Goal: Information Seeking & Learning: Learn about a topic

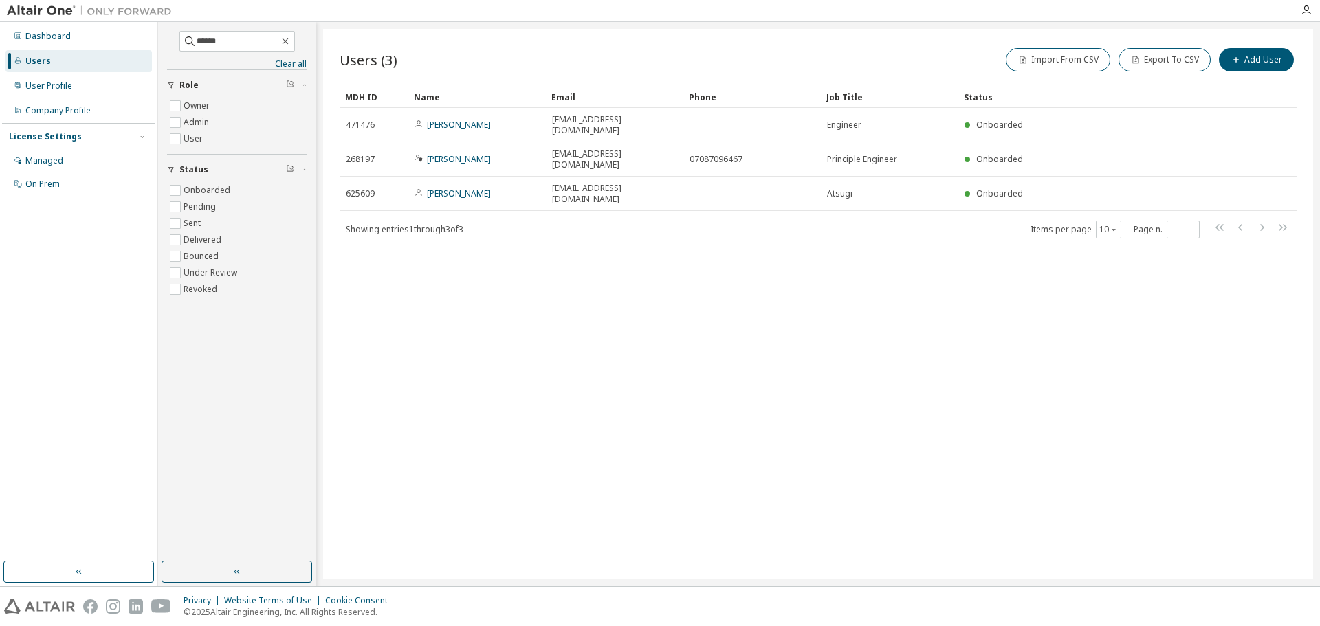
click at [56, 155] on div "Managed" at bounding box center [44, 160] width 38 height 11
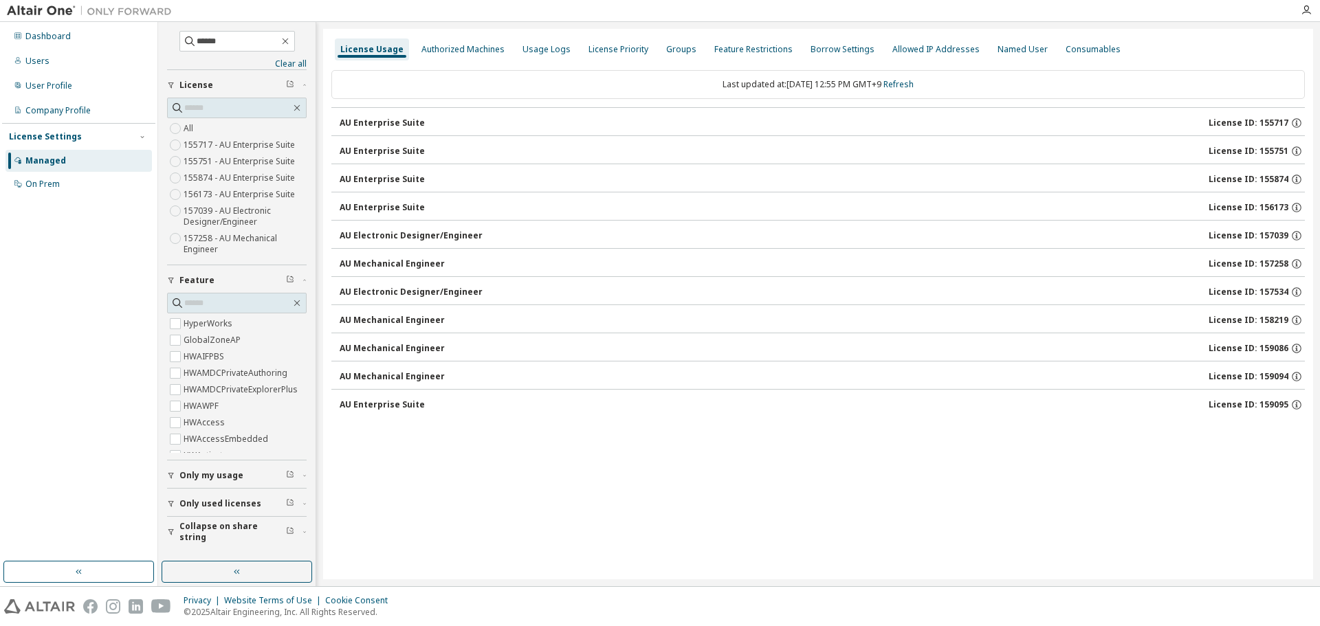
click at [428, 118] on div "AU Enterprise Suite License ID: 155717" at bounding box center [822, 123] width 965 height 12
click at [492, 441] on div "License Usage Authorized Machines Usage Logs License Priority Groups Feature Re…" at bounding box center [818, 304] width 990 height 551
click at [383, 123] on div "AU Enterprise Suite" at bounding box center [382, 123] width 85 height 11
click at [911, 84] on link "Refresh" at bounding box center [898, 84] width 30 height 12
click at [388, 124] on div "AU Enterprise Suite" at bounding box center [382, 123] width 85 height 11
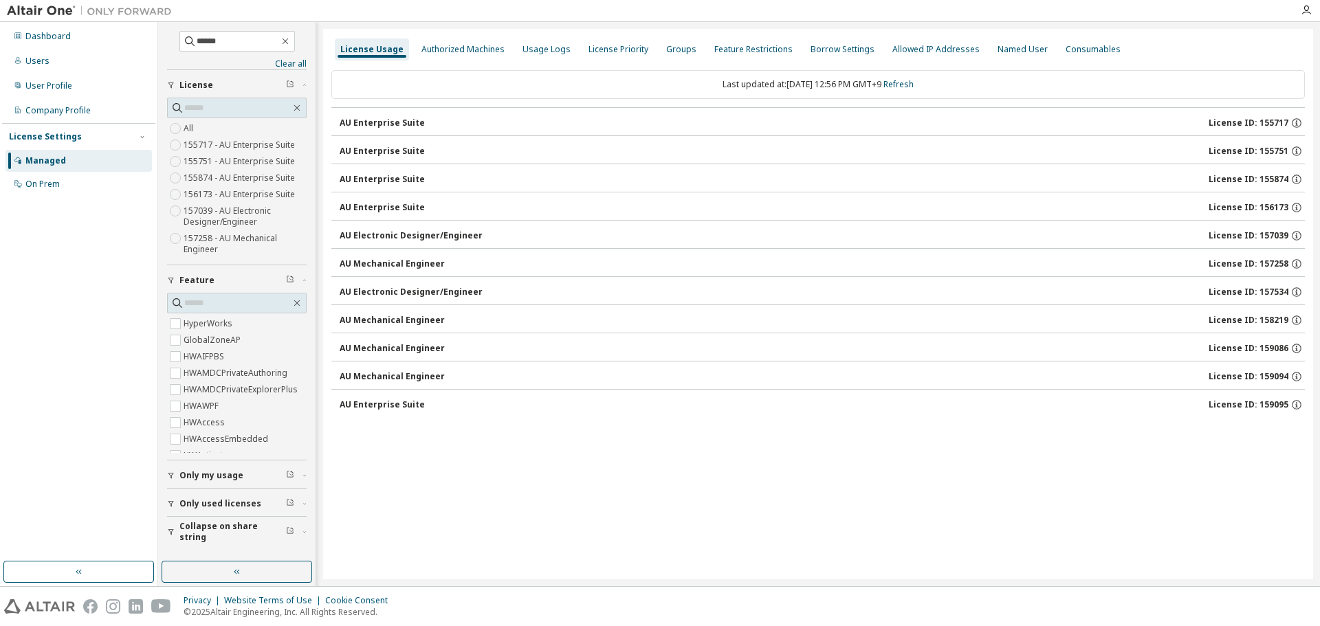
click at [581, 457] on div "License Usage Authorized Machines Usage Logs License Priority Groups Feature Re…" at bounding box center [818, 304] width 990 height 551
click at [241, 572] on icon "button" at bounding box center [237, 571] width 11 height 11
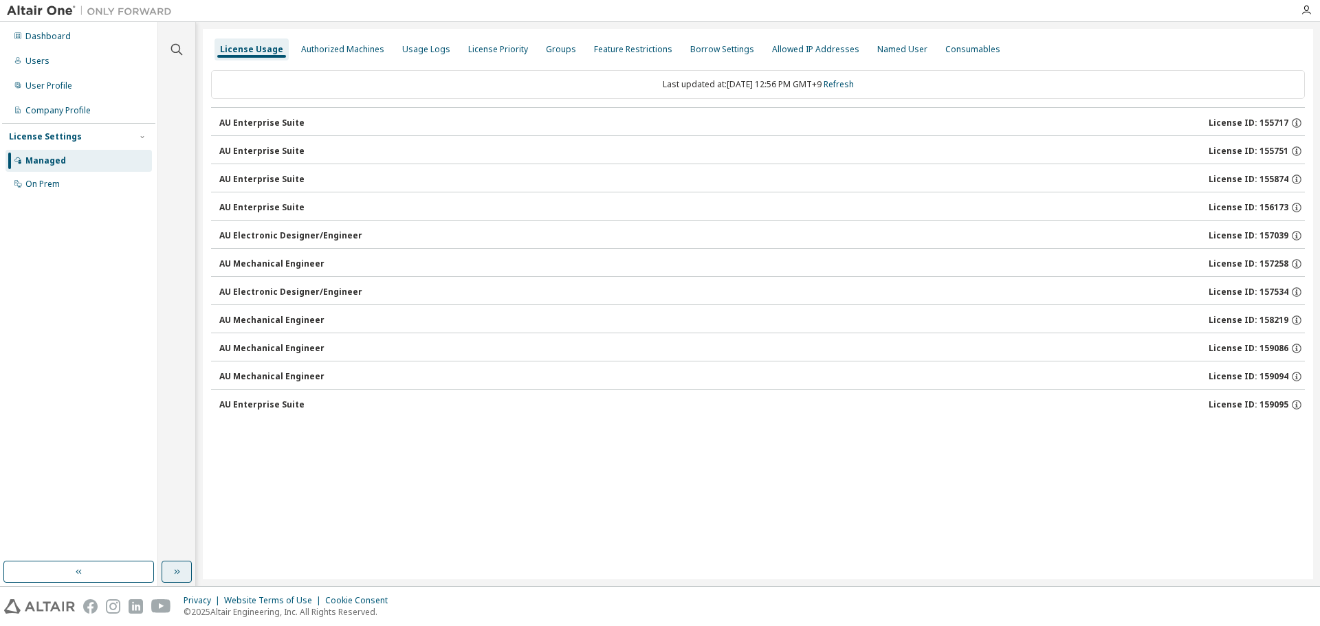
click at [412, 445] on div "License Usage Authorized Machines Usage Logs License Priority Groups Feature Re…" at bounding box center [758, 304] width 1110 height 551
click at [540, 41] on div "Groups" at bounding box center [560, 49] width 41 height 22
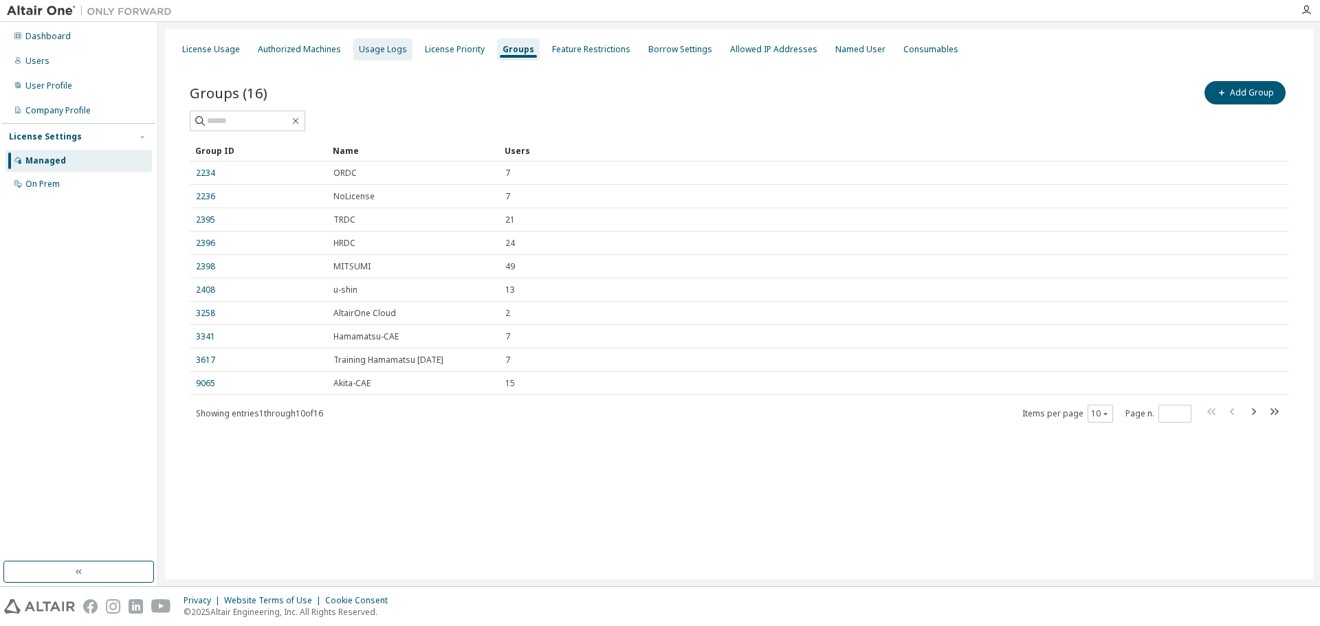
click at [360, 47] on div "Usage Logs" at bounding box center [383, 49] width 48 height 11
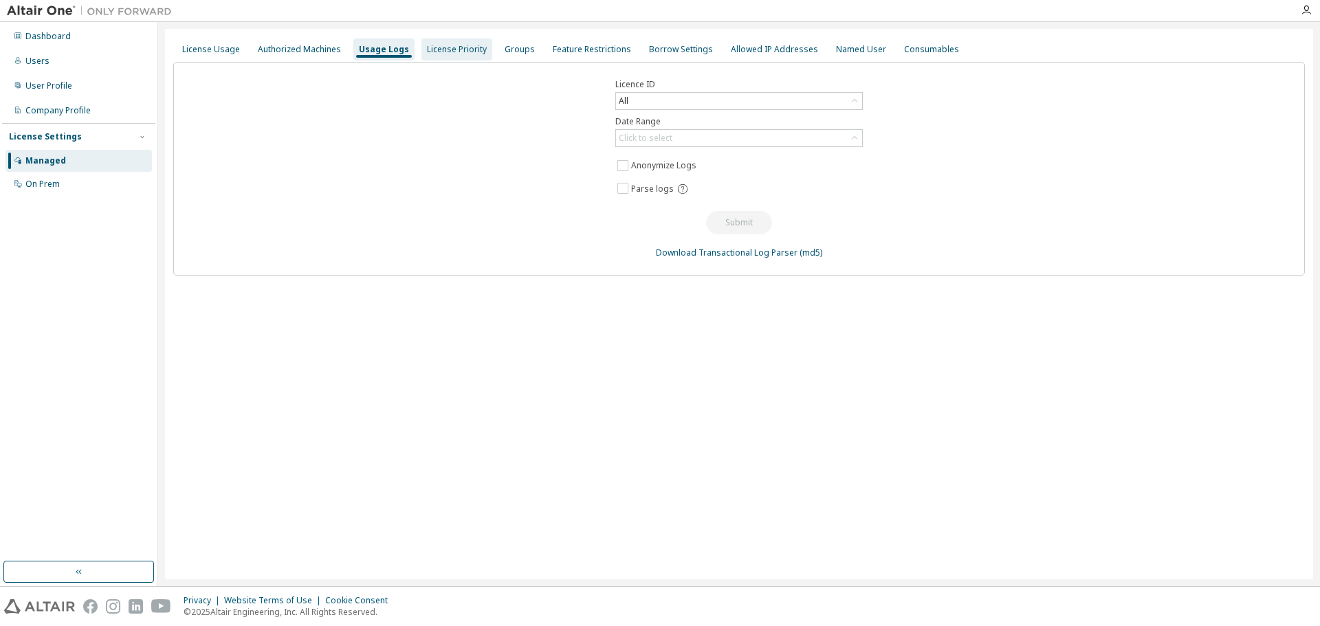
click at [432, 54] on div "License Priority" at bounding box center [457, 49] width 60 height 11
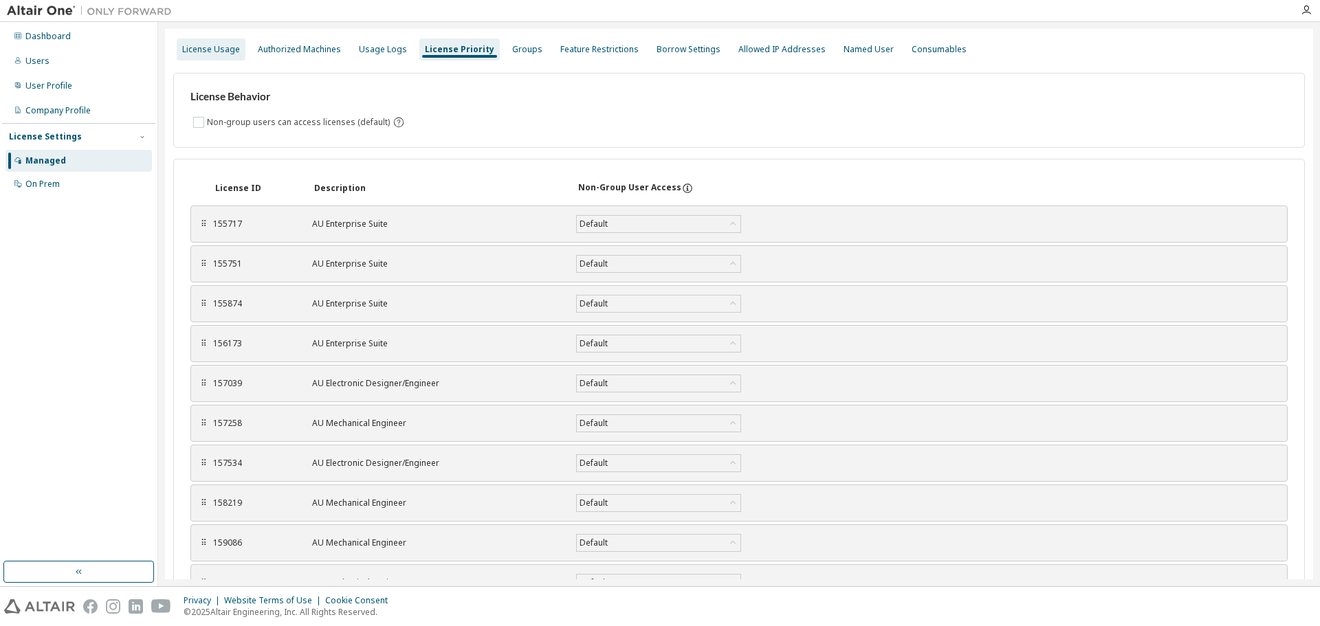
click at [205, 47] on div "License Usage" at bounding box center [211, 49] width 58 height 11
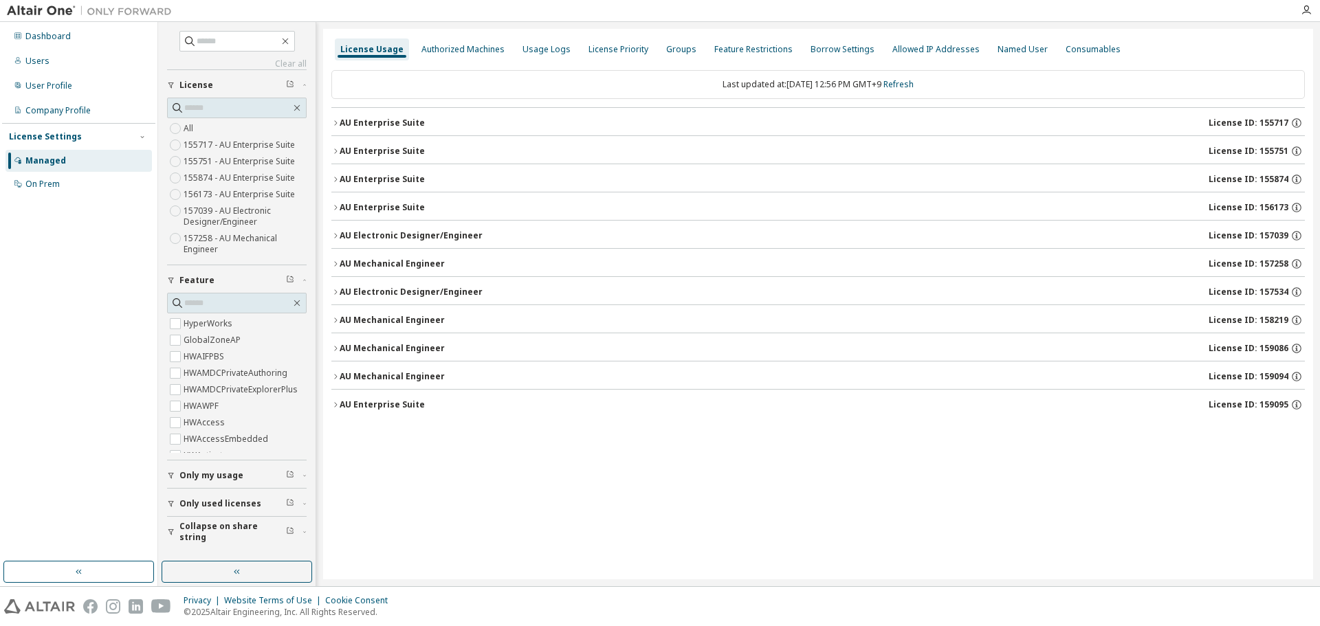
click at [338, 124] on icon "button" at bounding box center [335, 123] width 8 height 8
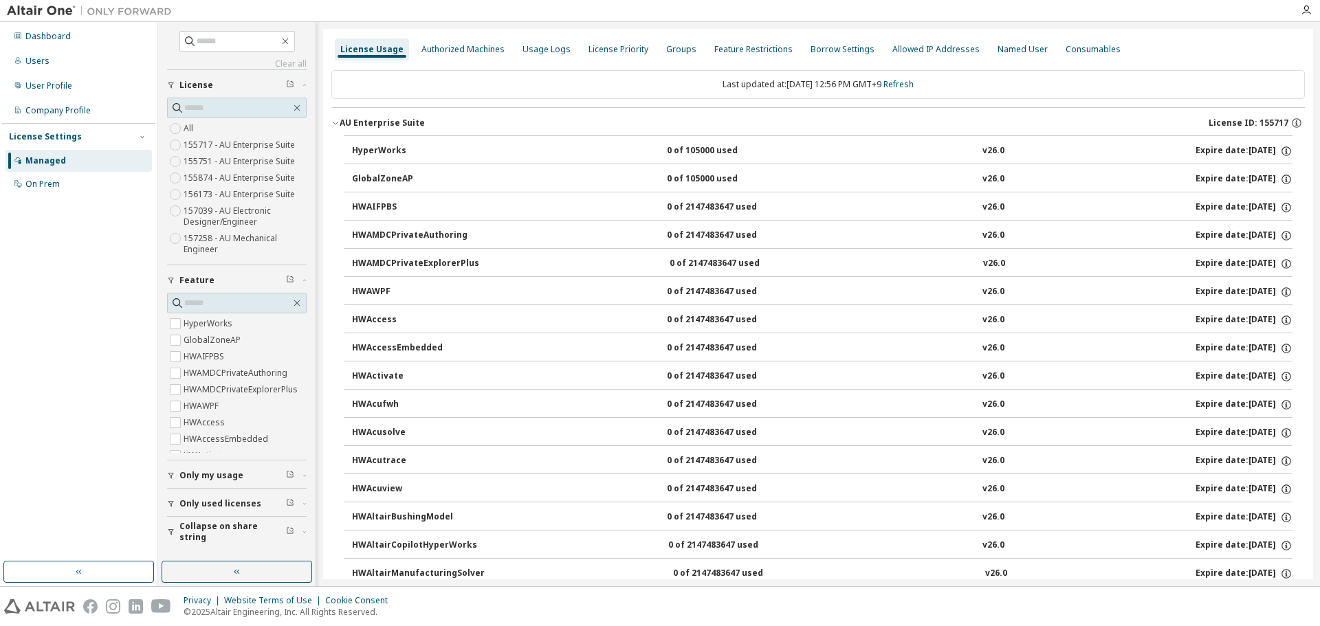
click at [338, 124] on icon "button" at bounding box center [335, 123] width 8 height 8
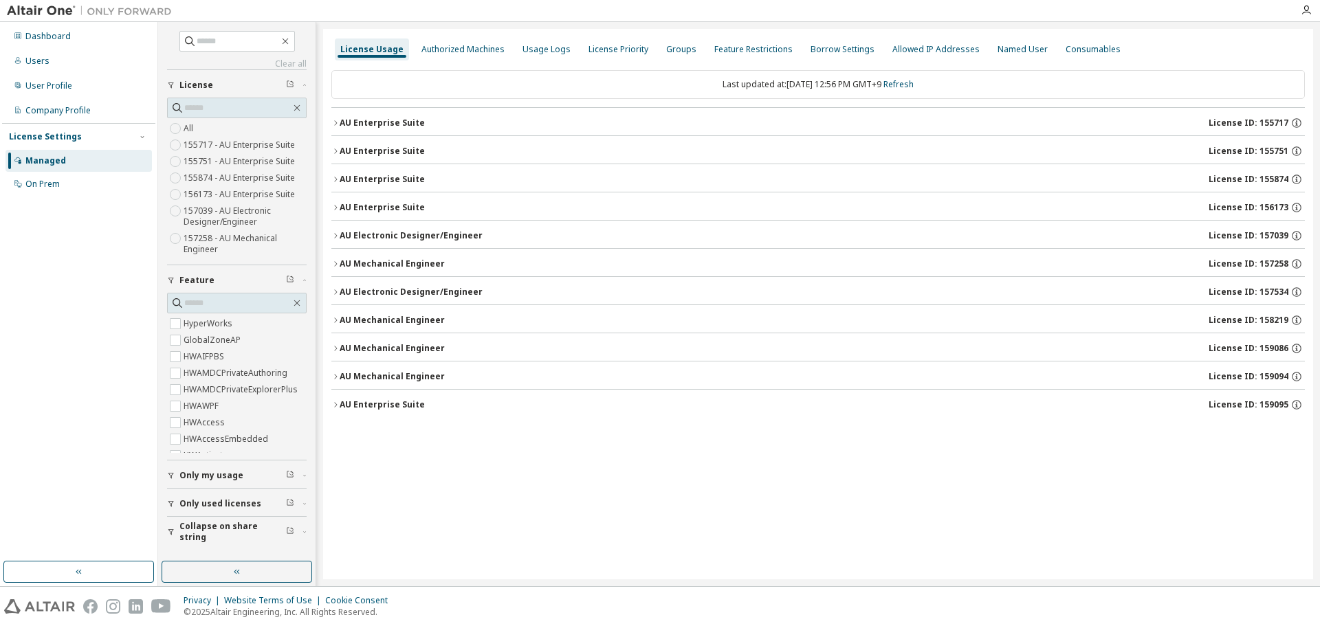
click at [335, 150] on icon "button" at bounding box center [335, 151] width 8 height 8
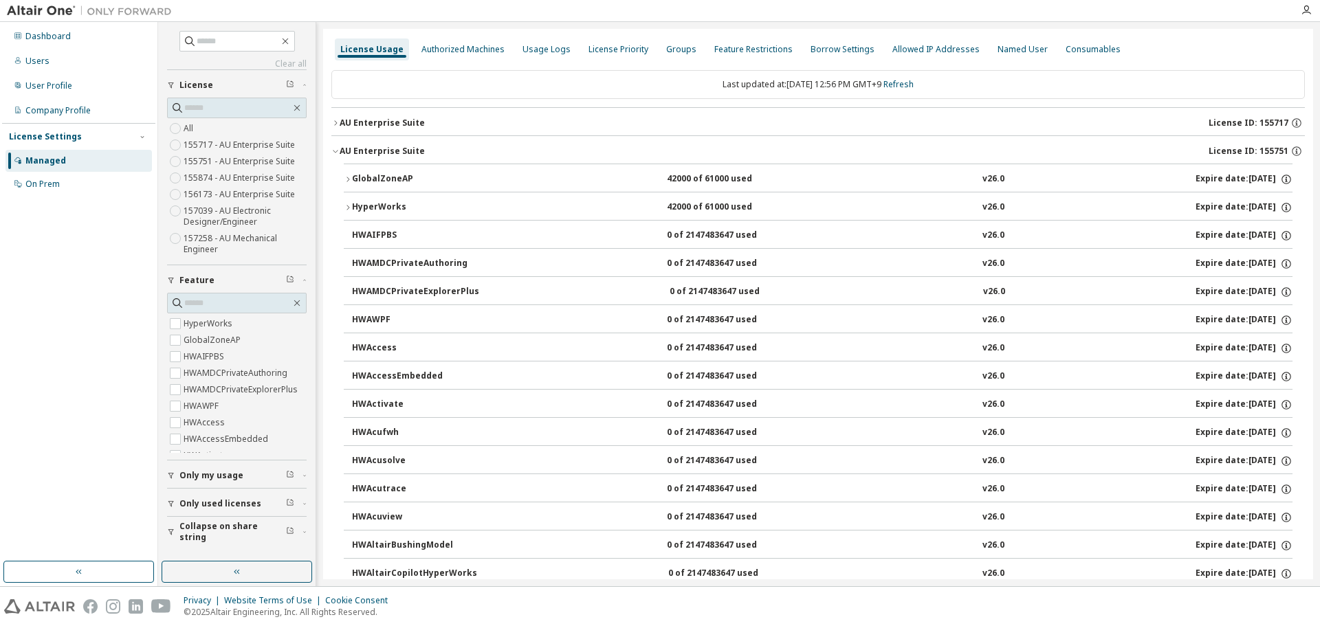
click at [335, 150] on icon "button" at bounding box center [335, 151] width 8 height 8
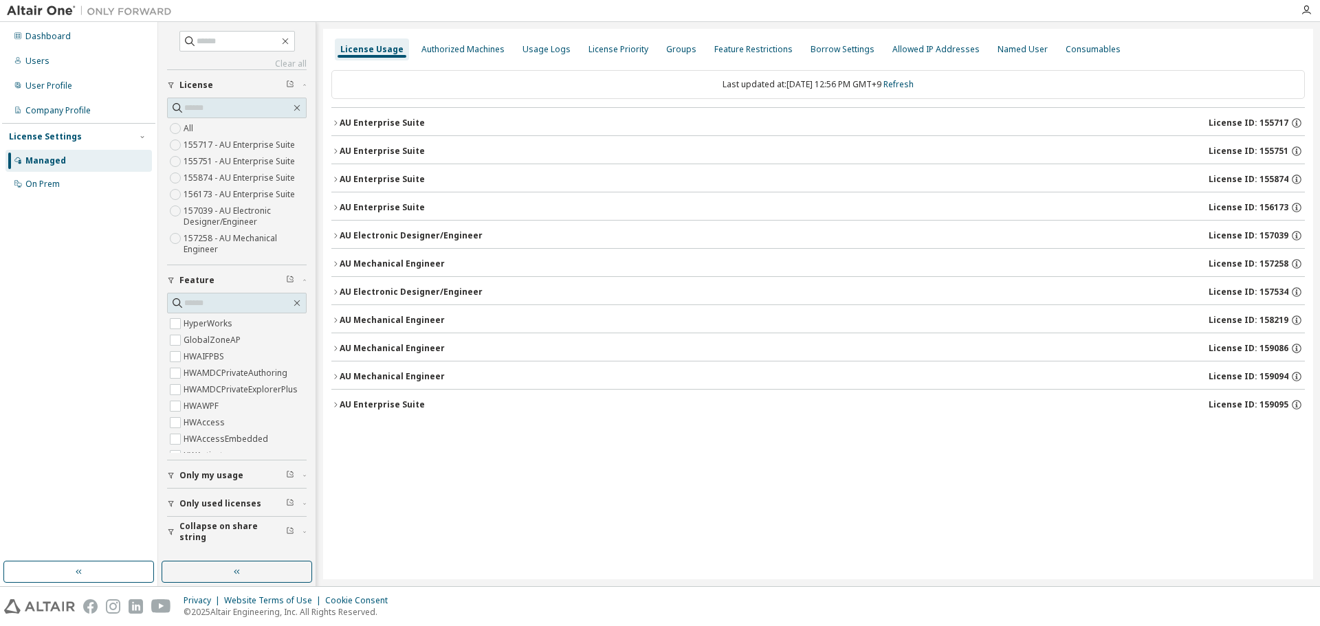
click at [336, 179] on icon "button" at bounding box center [335, 179] width 3 height 5
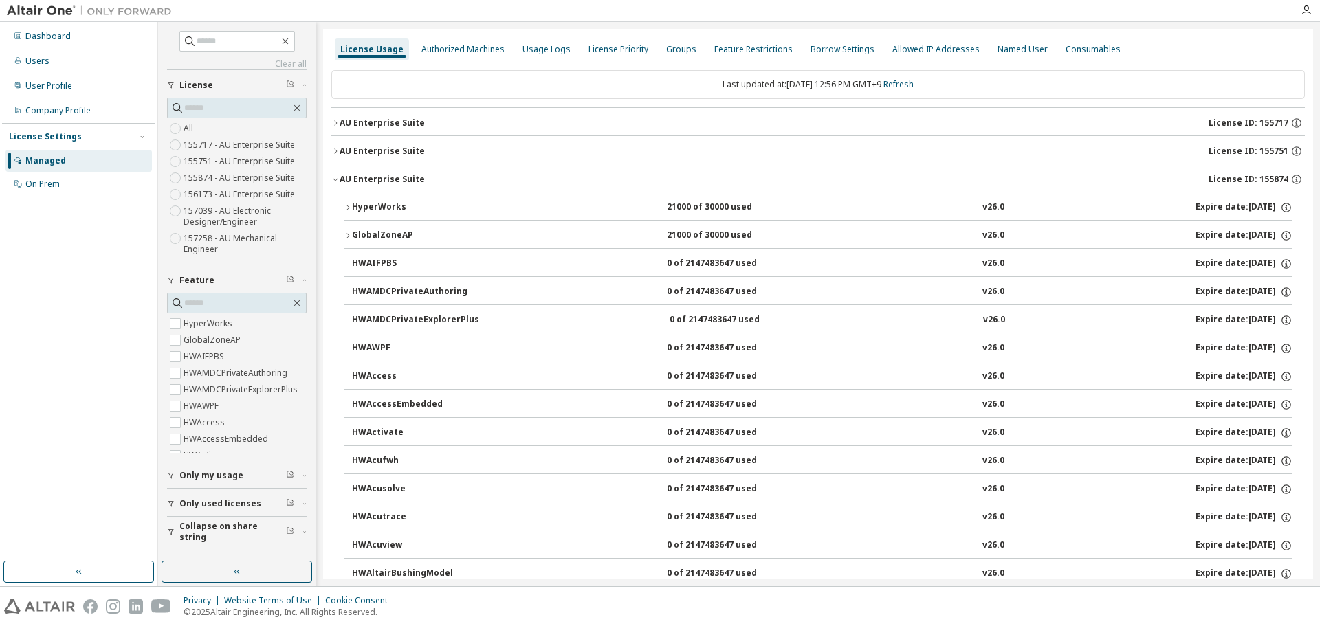
click at [336, 179] on icon "button" at bounding box center [335, 179] width 8 height 8
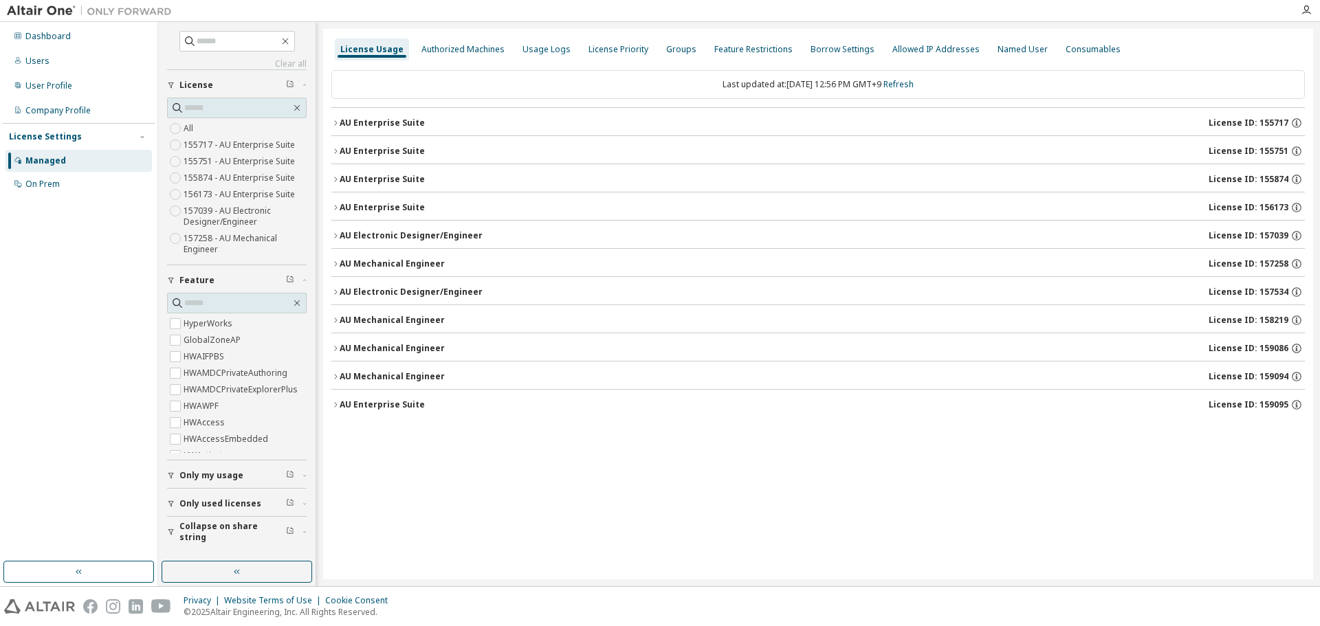
click at [335, 205] on icon "button" at bounding box center [335, 207] width 8 height 8
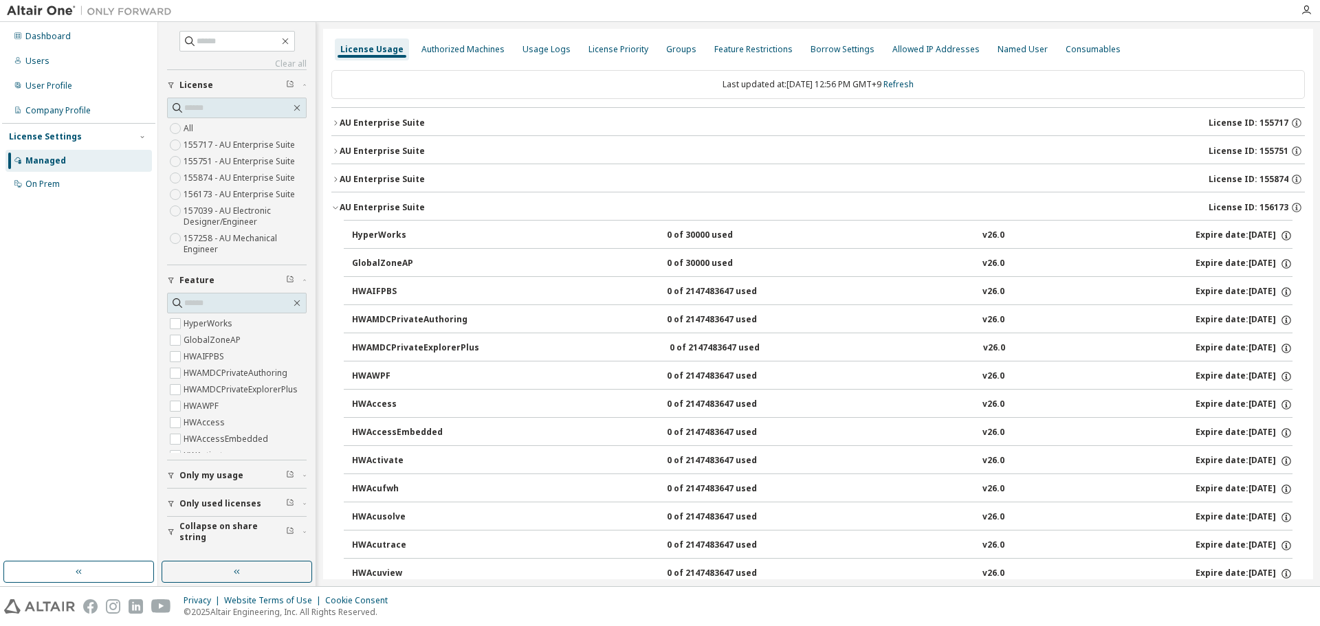
click at [335, 205] on icon "button" at bounding box center [335, 207] width 8 height 8
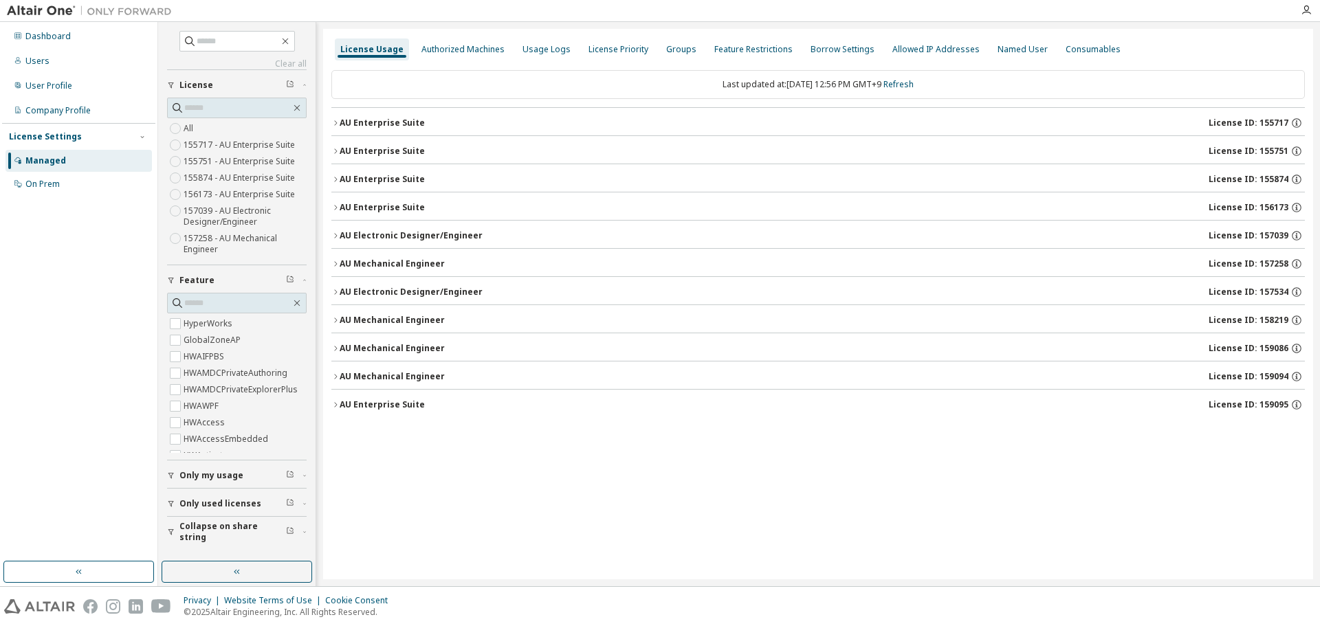
click at [335, 232] on icon "button" at bounding box center [335, 236] width 8 height 8
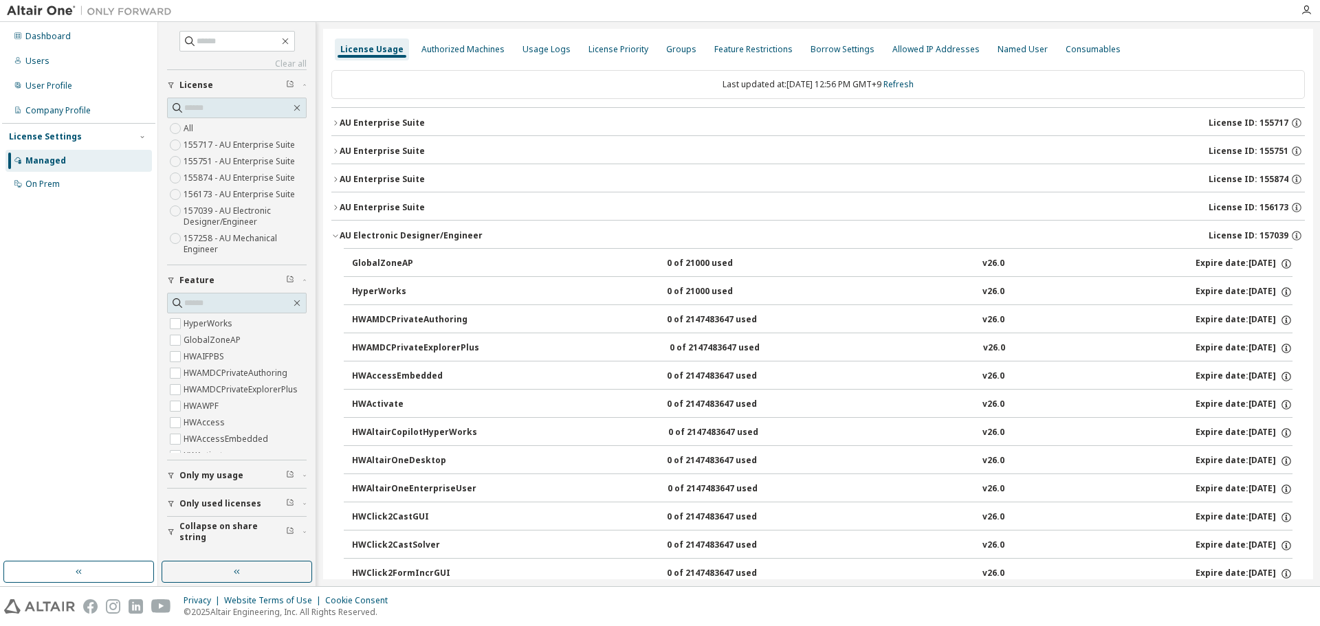
click at [335, 232] on icon "button" at bounding box center [335, 236] width 8 height 8
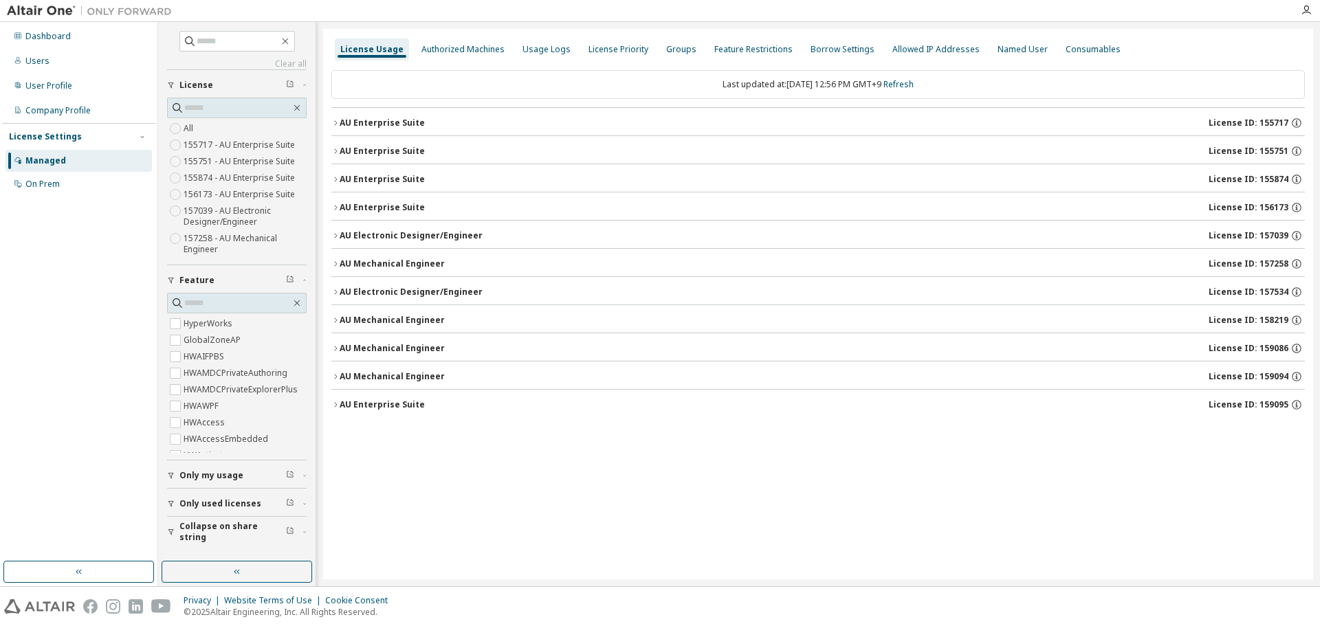
click at [335, 232] on icon "button" at bounding box center [335, 236] width 8 height 8
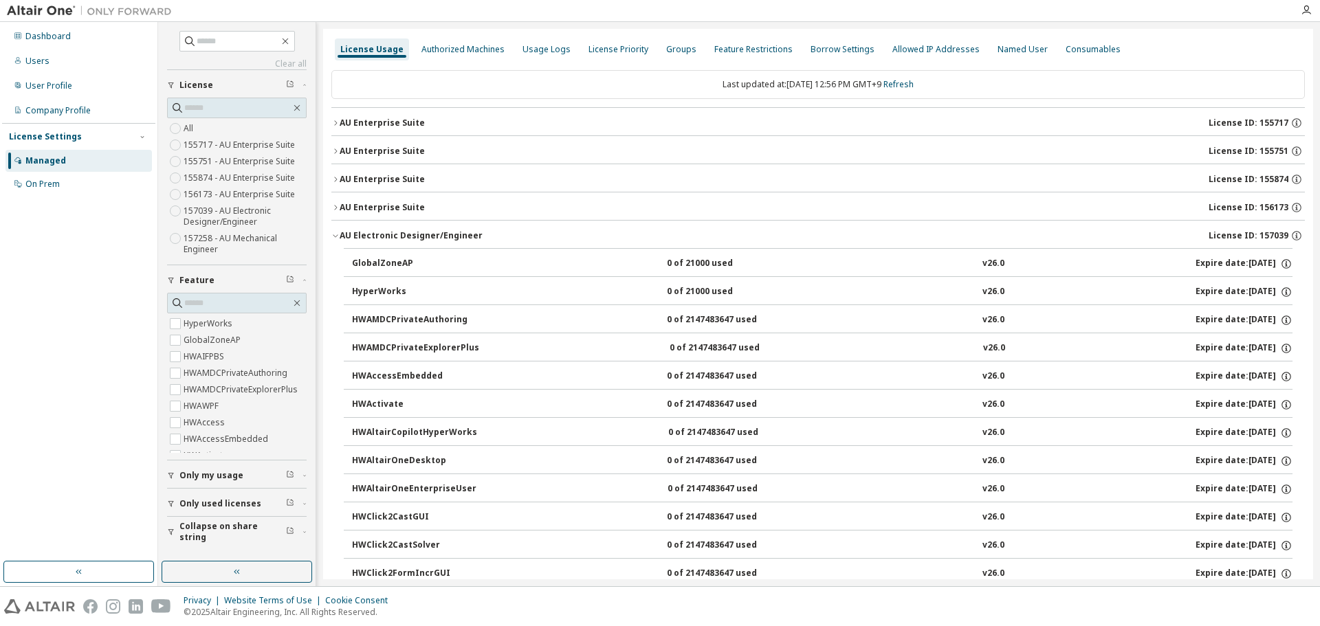
click at [335, 232] on icon "button" at bounding box center [335, 236] width 8 height 8
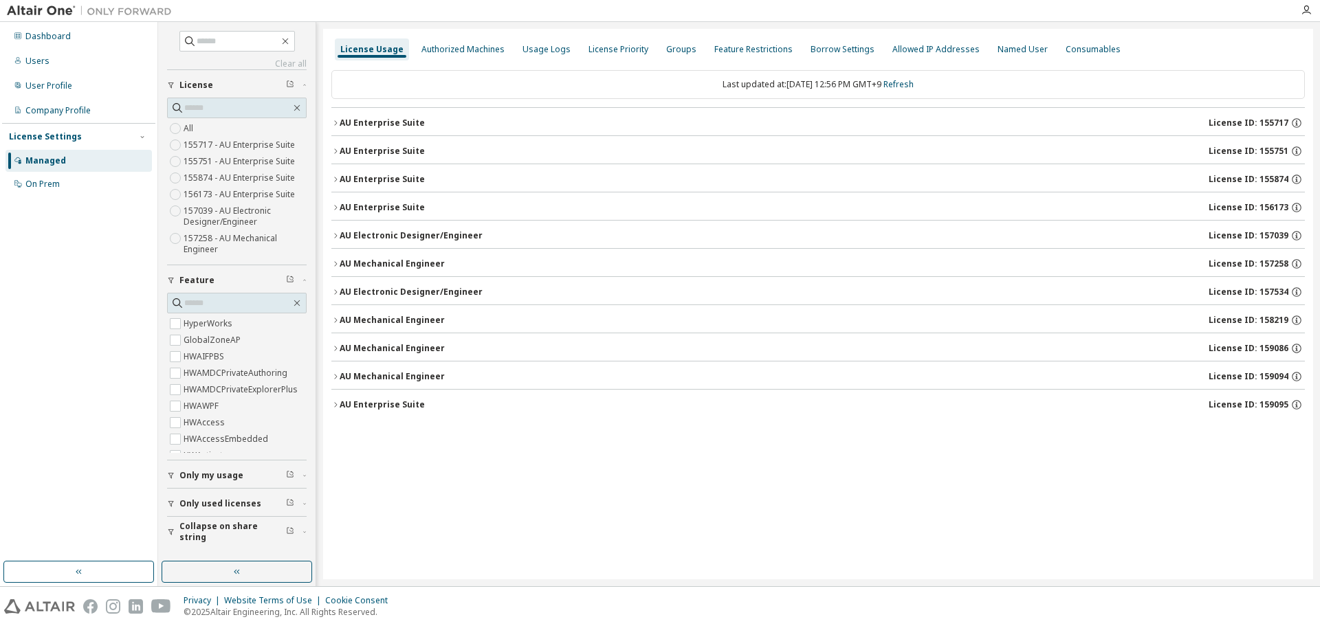
click at [334, 258] on button "AU Mechanical Engineer License ID: 157258" at bounding box center [817, 264] width 973 height 30
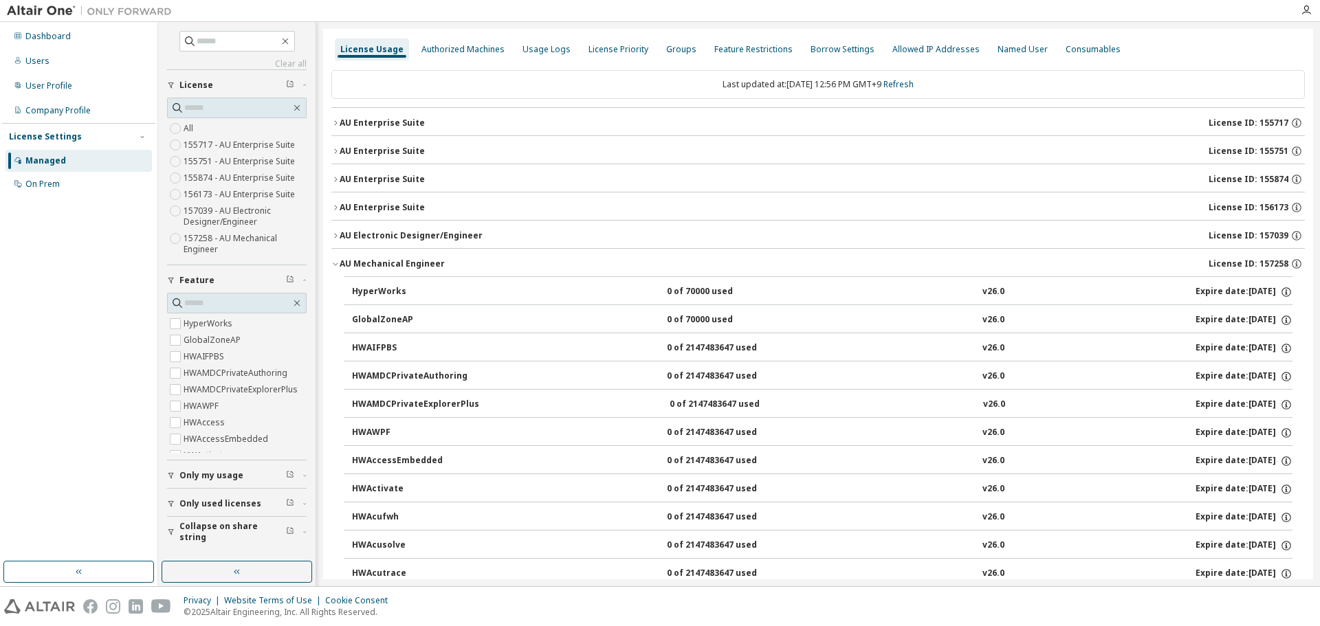
click at [339, 255] on button "AU Mechanical Engineer License ID: 157258" at bounding box center [817, 264] width 973 height 30
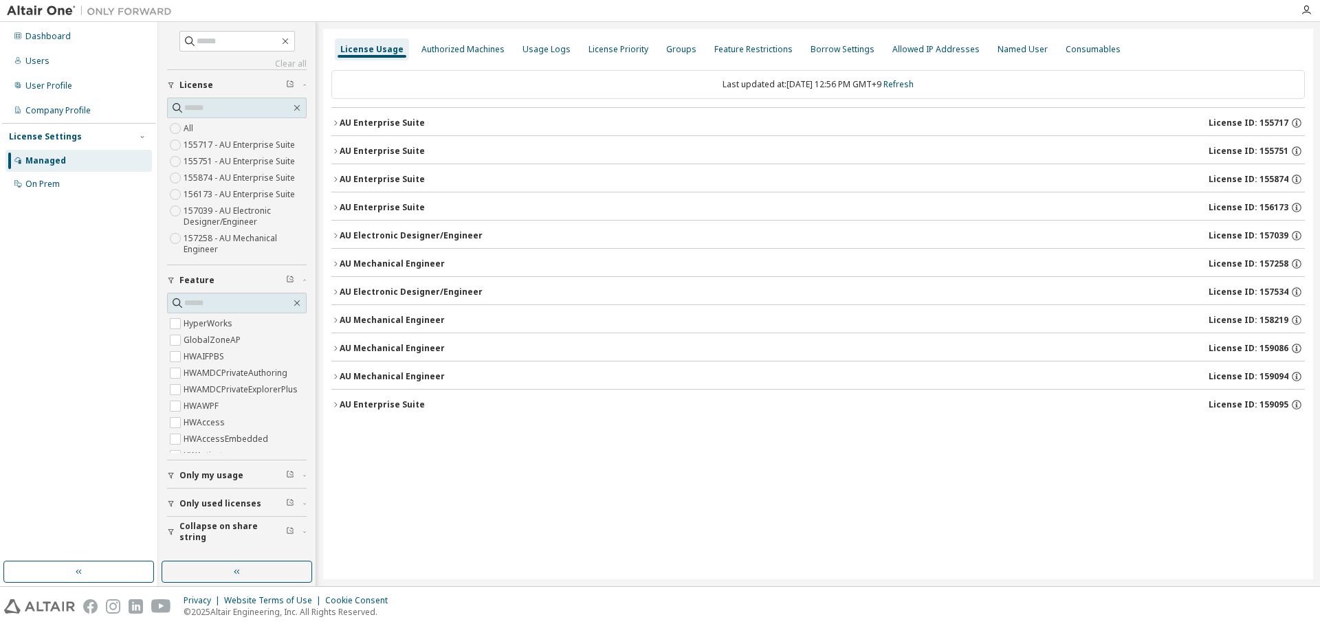
click at [336, 286] on button "AU Electronic Designer/Engineer License ID: 157534" at bounding box center [817, 292] width 973 height 30
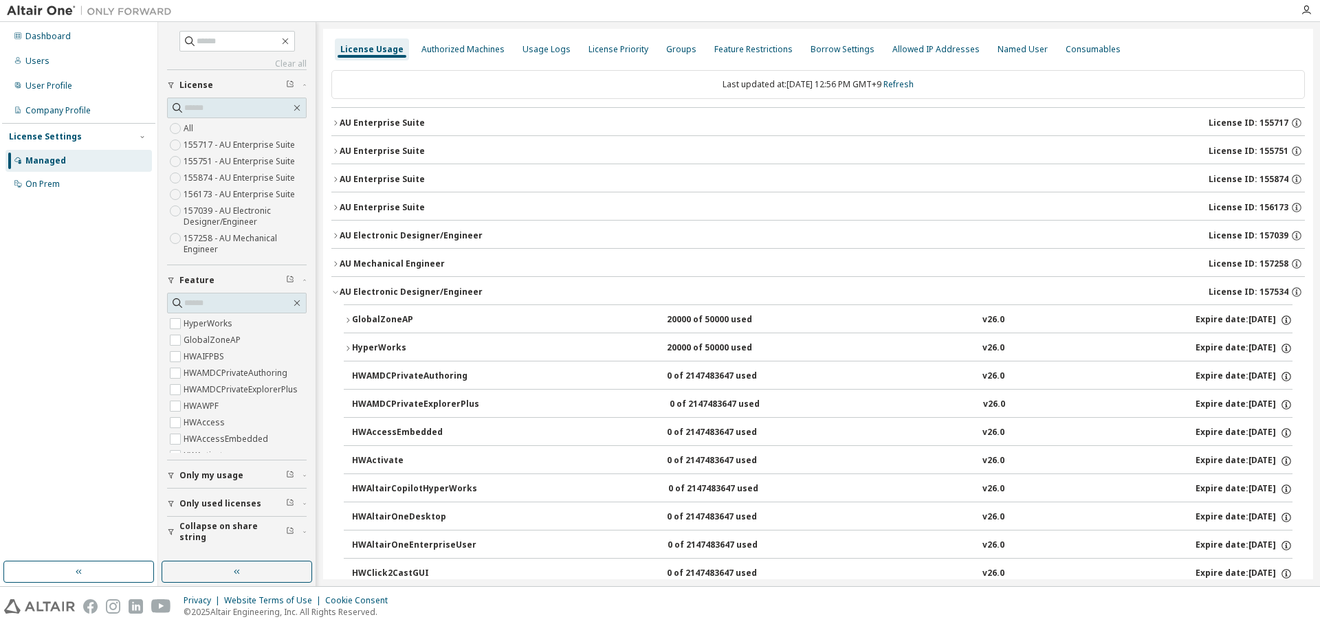
click at [336, 286] on button "AU Electronic Designer/Engineer License ID: 157534" at bounding box center [817, 292] width 973 height 30
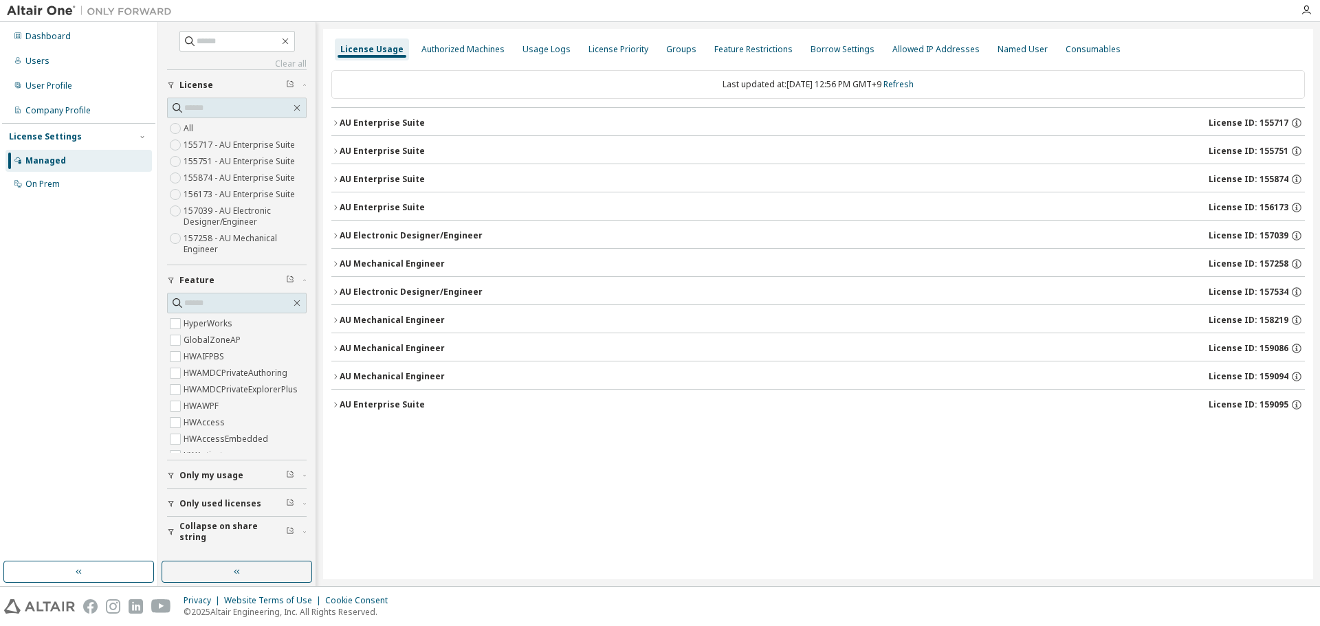
click at [335, 315] on button "AU Mechanical Engineer License ID: 158219" at bounding box center [817, 320] width 973 height 30
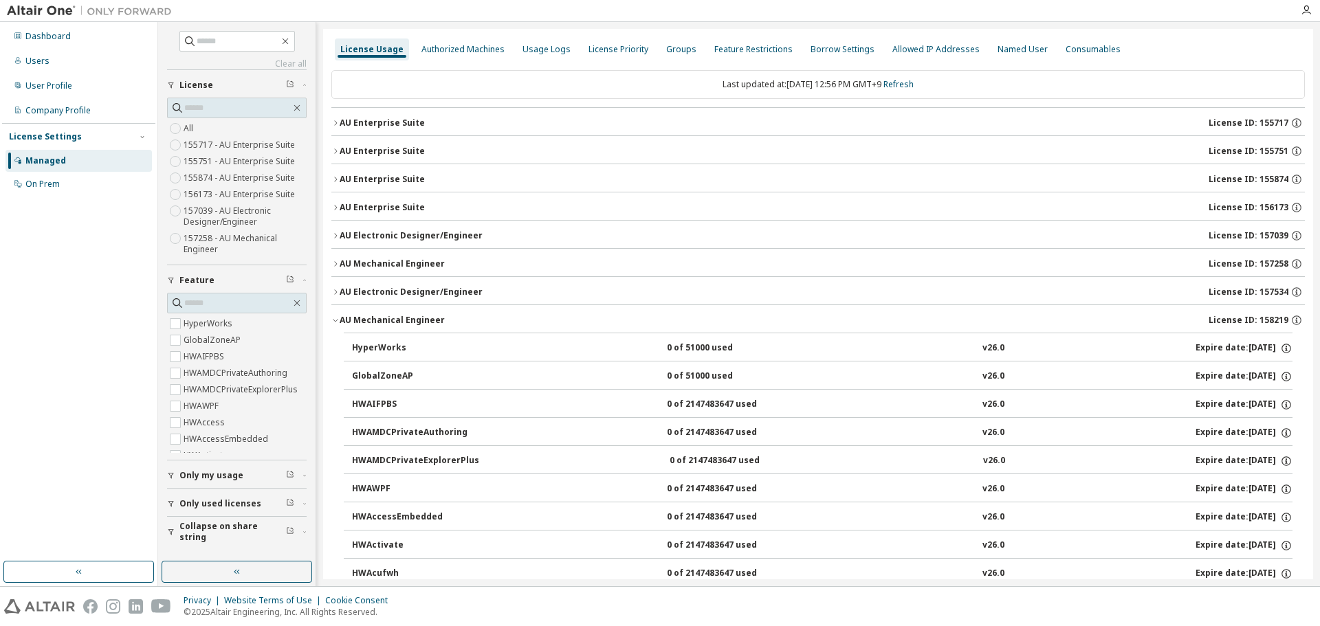
click at [335, 315] on button "AU Mechanical Engineer License ID: 158219" at bounding box center [817, 320] width 973 height 30
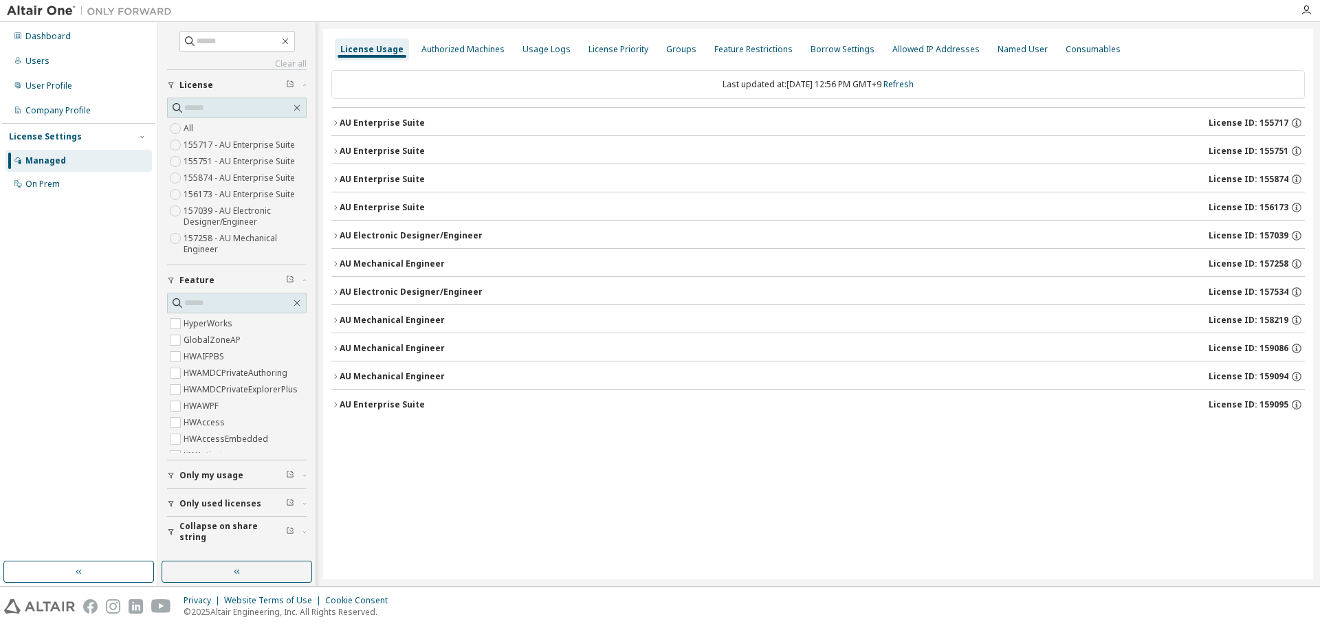
click at [333, 318] on icon "button" at bounding box center [335, 320] width 8 height 8
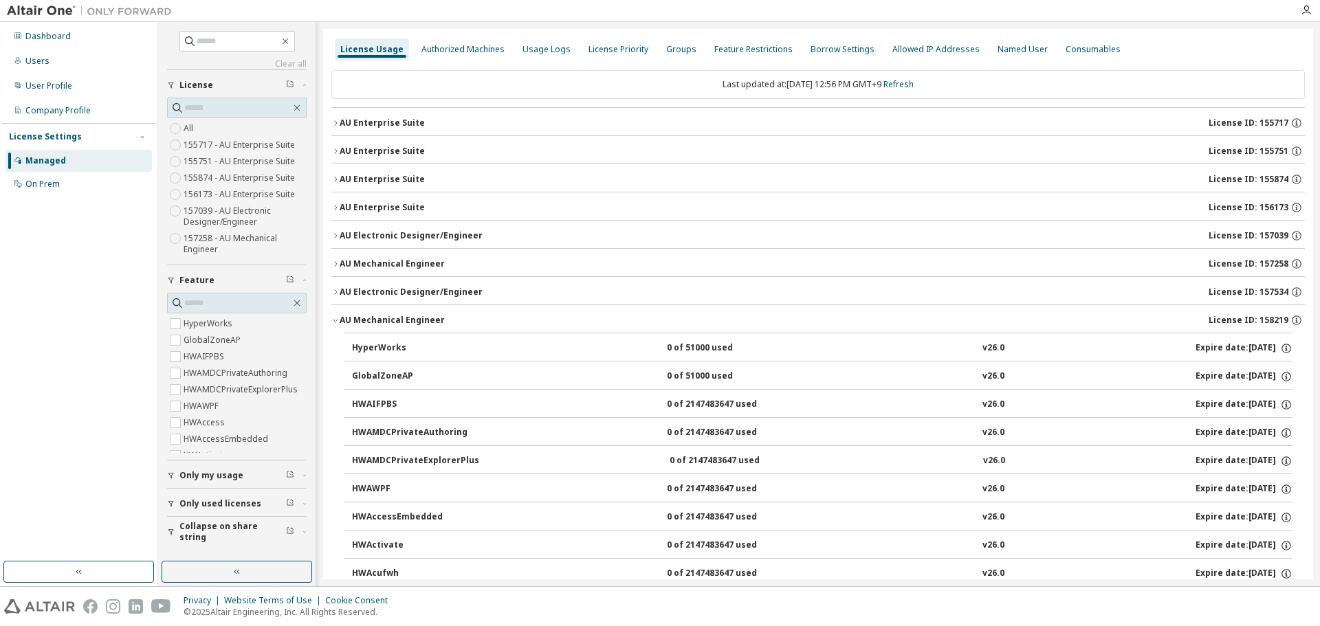
click at [333, 318] on icon "button" at bounding box center [335, 320] width 8 height 8
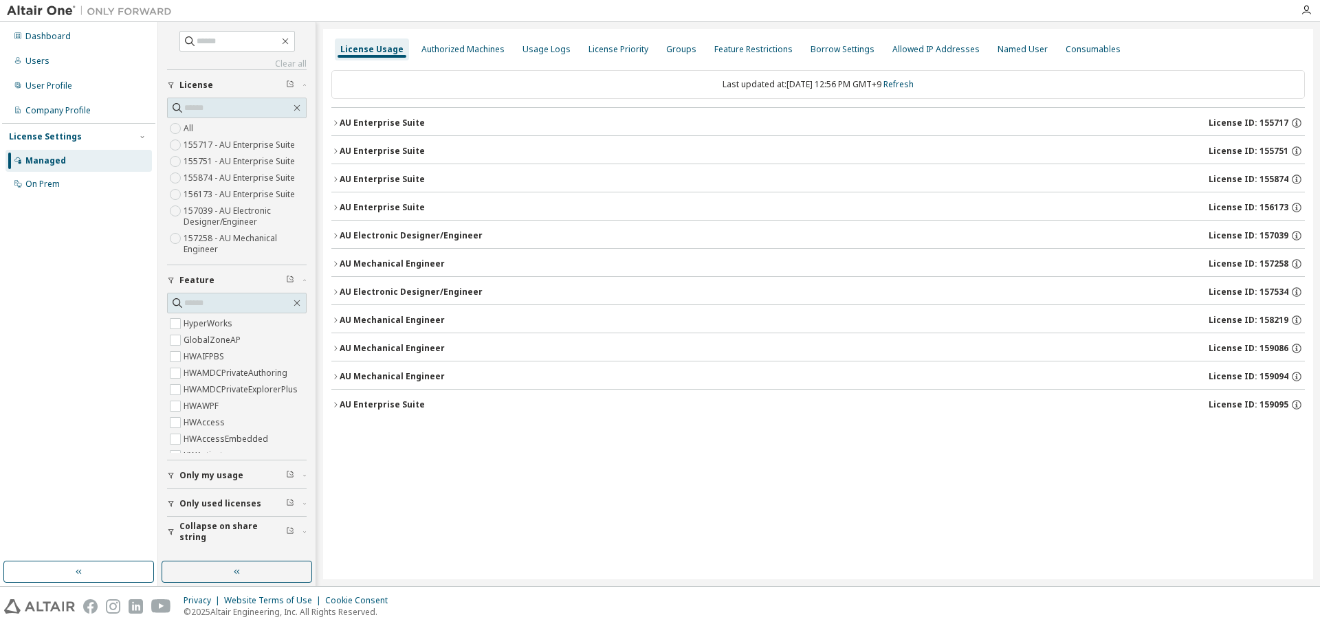
click at [335, 346] on icon "button" at bounding box center [335, 348] width 8 height 8
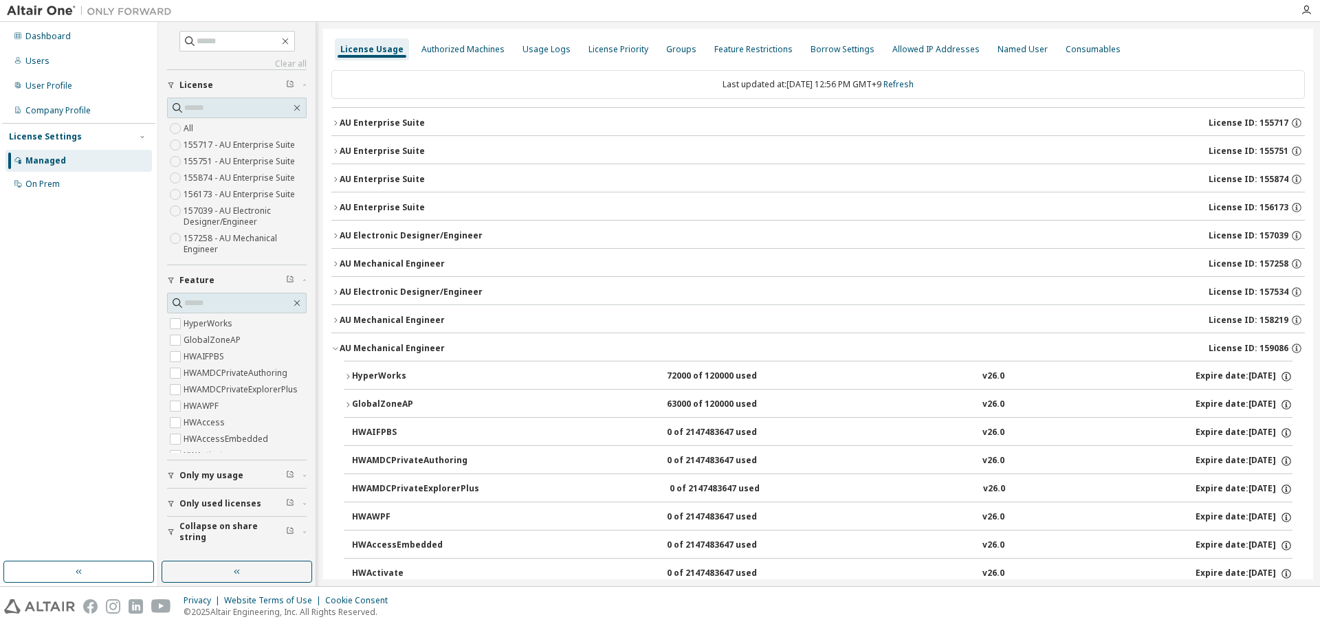
click at [335, 342] on button "AU Mechanical Engineer License ID: 159086" at bounding box center [817, 348] width 973 height 30
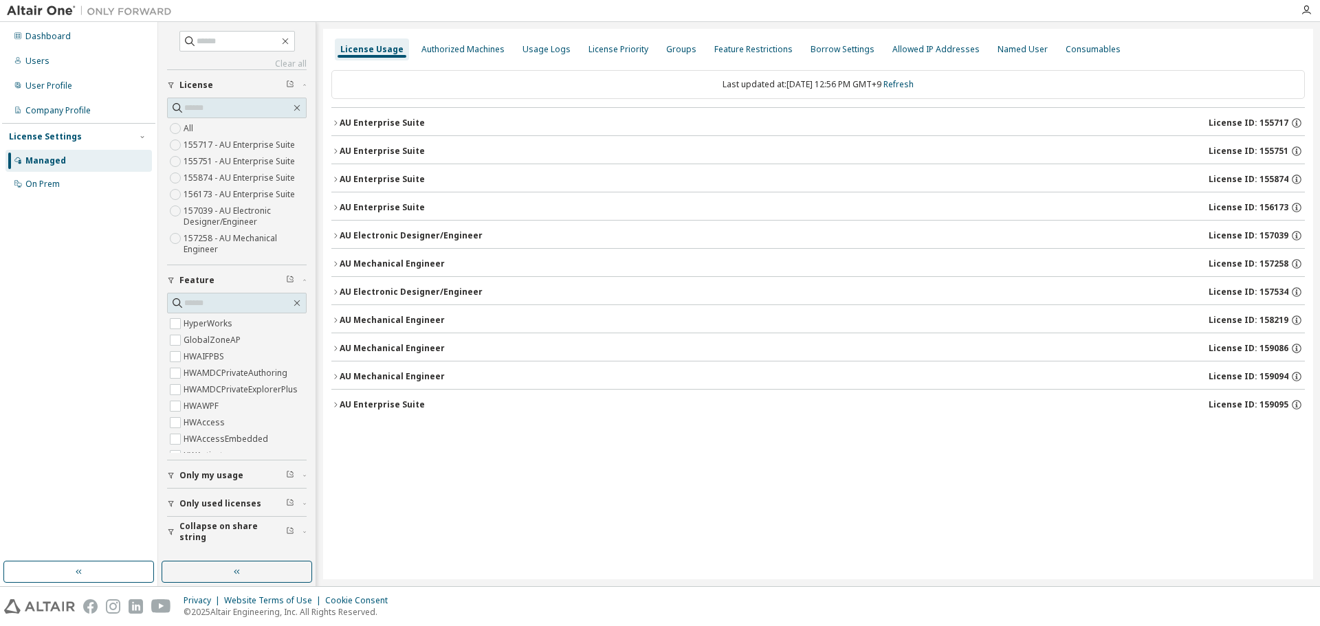
click at [335, 350] on icon "button" at bounding box center [335, 348] width 3 height 5
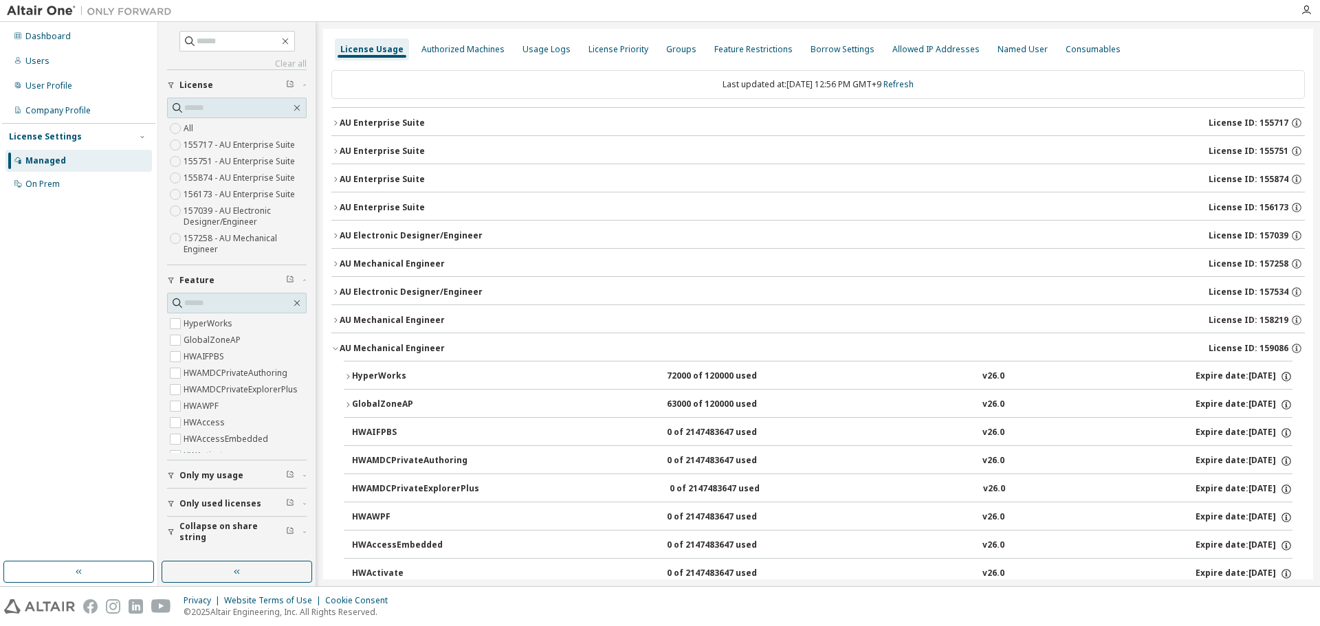
click at [347, 375] on icon "button" at bounding box center [347, 376] width 3 height 5
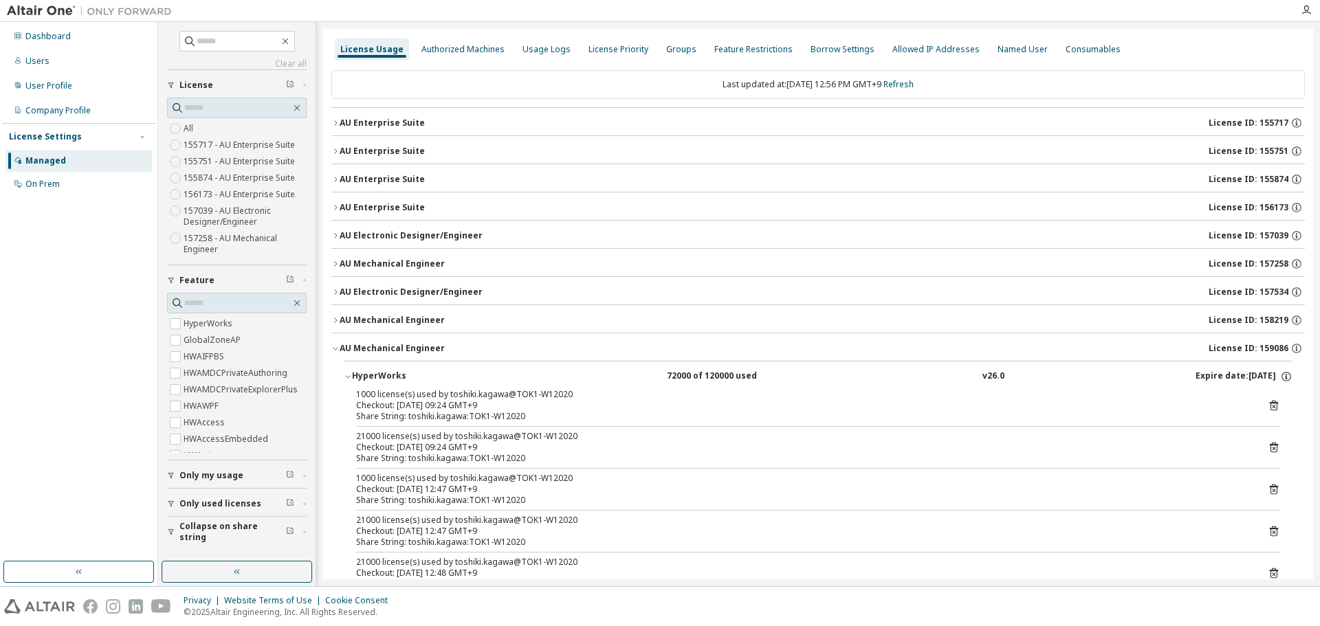
click at [347, 375] on icon "button" at bounding box center [348, 376] width 8 height 8
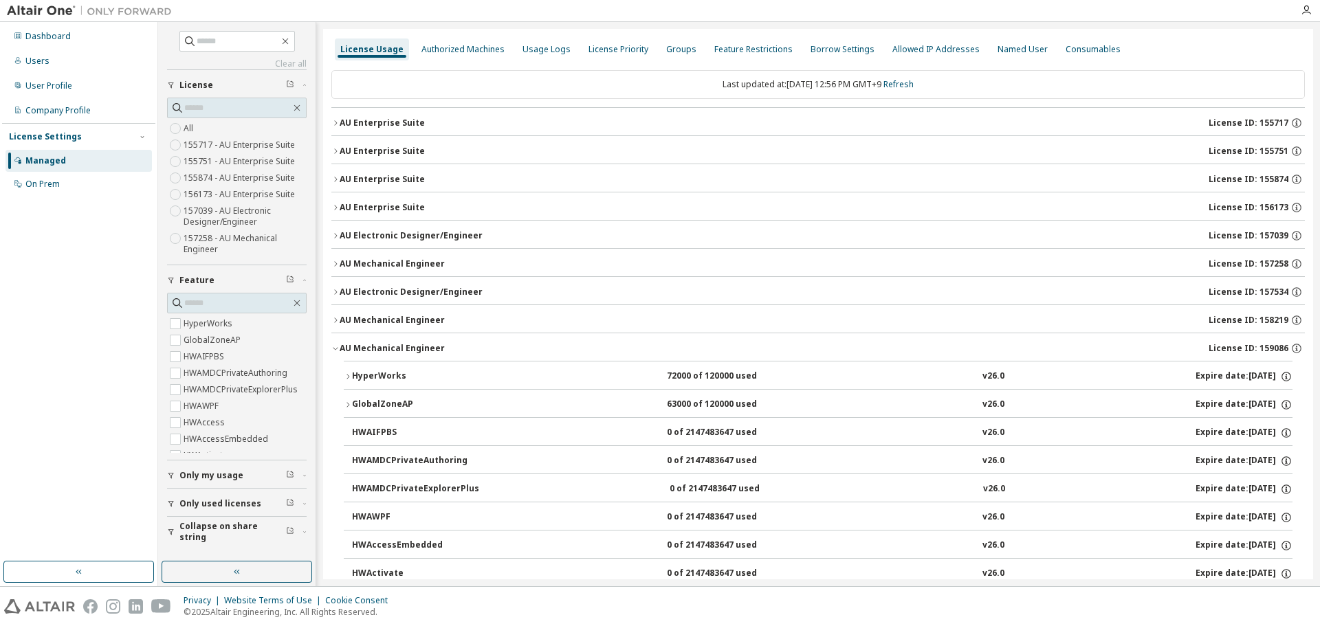
click at [335, 349] on icon "button" at bounding box center [335, 348] width 8 height 8
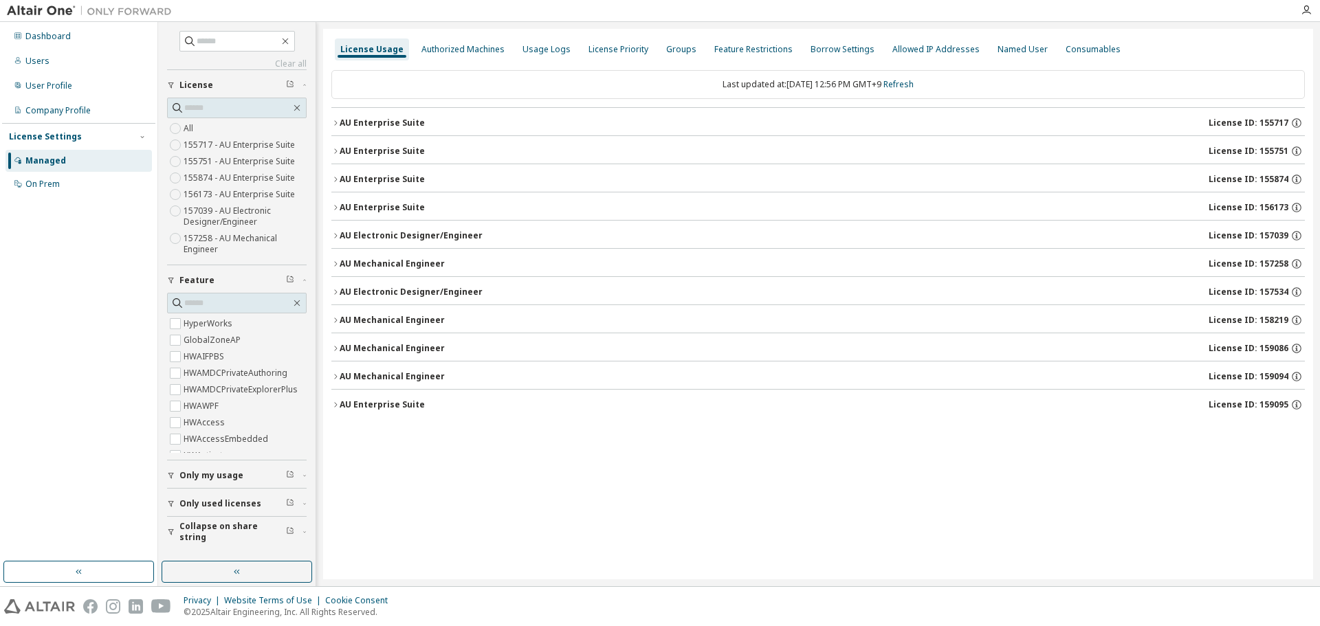
click at [336, 348] on icon "button" at bounding box center [335, 348] width 8 height 8
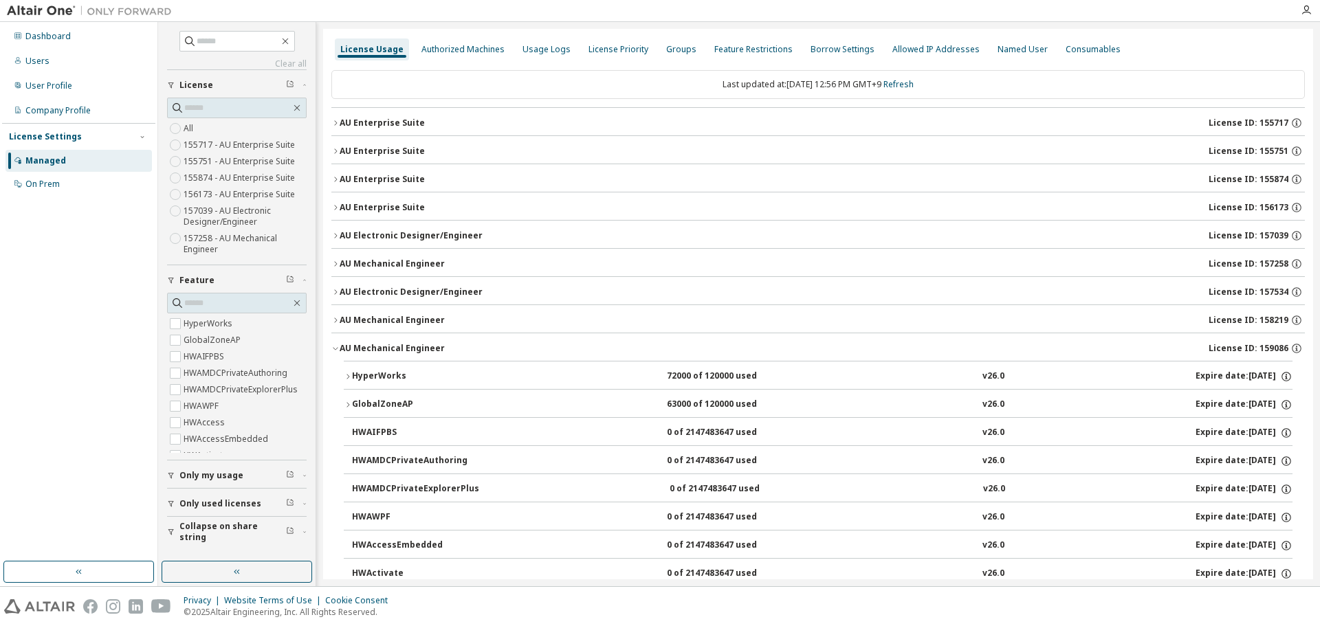
click at [336, 348] on icon "button" at bounding box center [335, 348] width 8 height 8
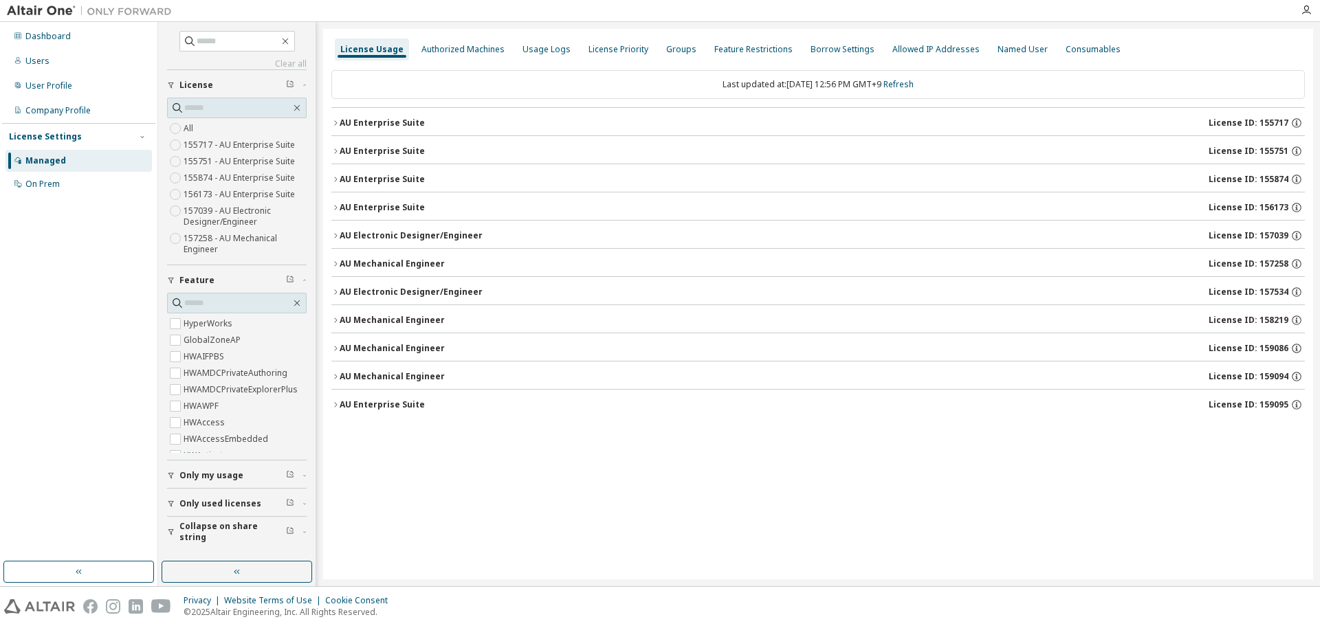
click at [335, 379] on icon "button" at bounding box center [335, 376] width 3 height 5
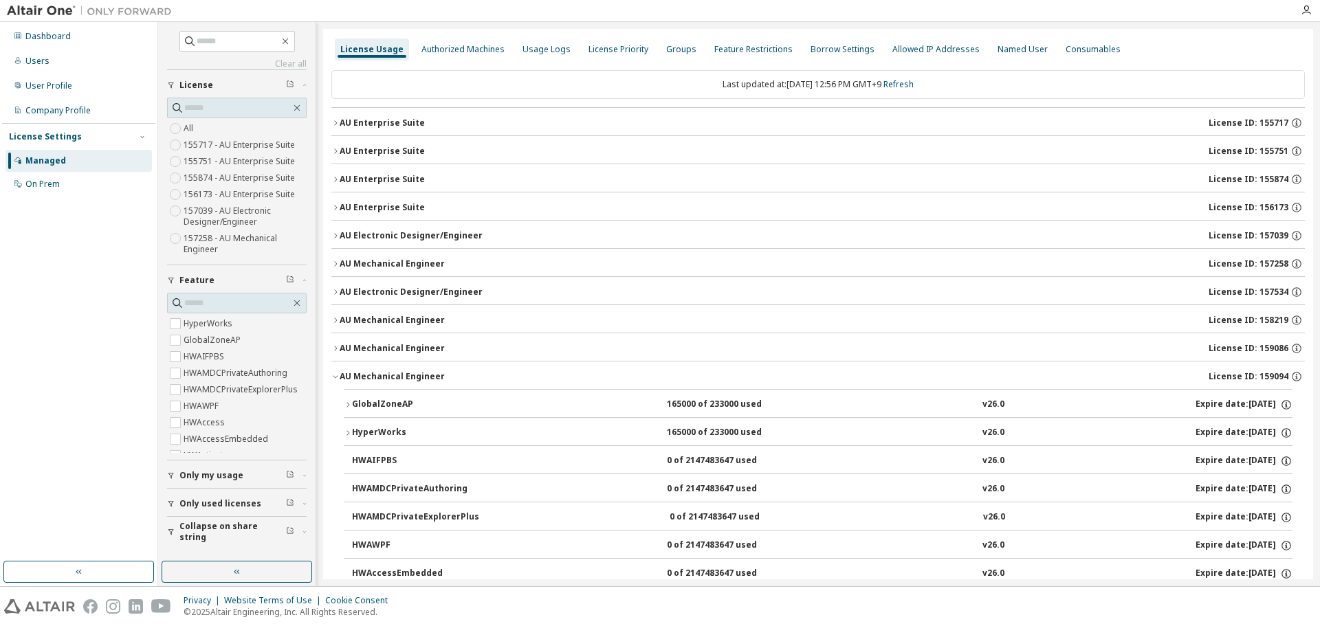
click at [335, 379] on icon "button" at bounding box center [335, 376] width 8 height 8
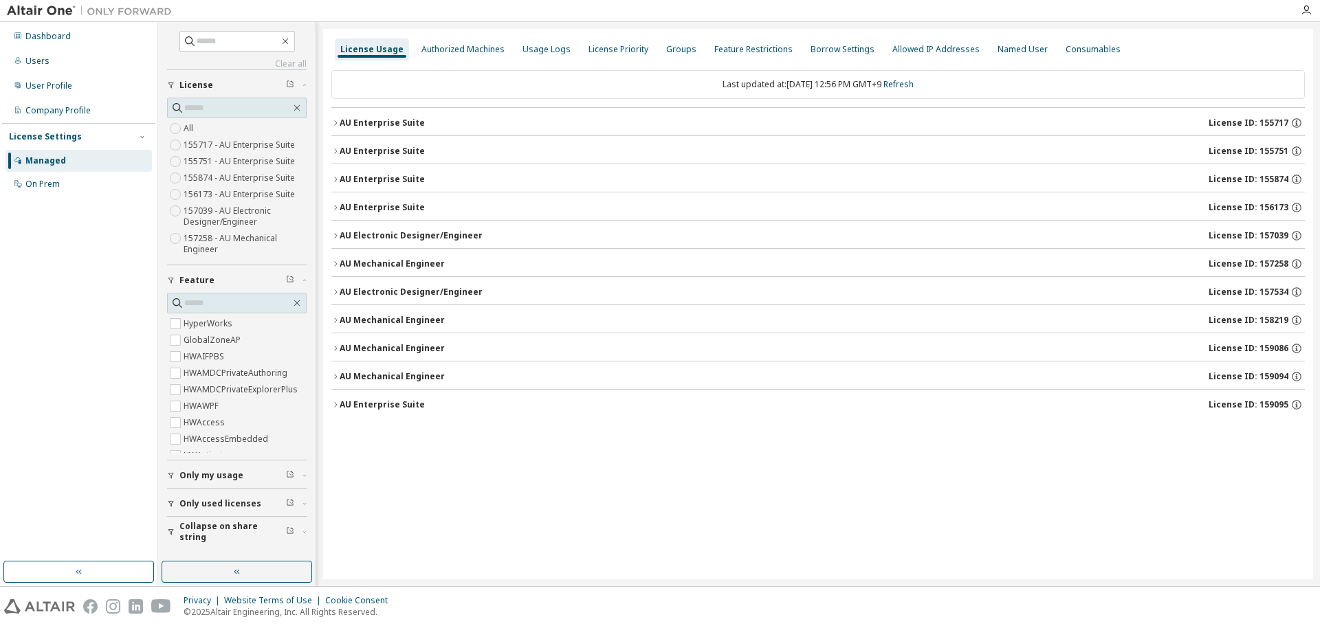
click at [335, 402] on icon "button" at bounding box center [335, 405] width 8 height 8
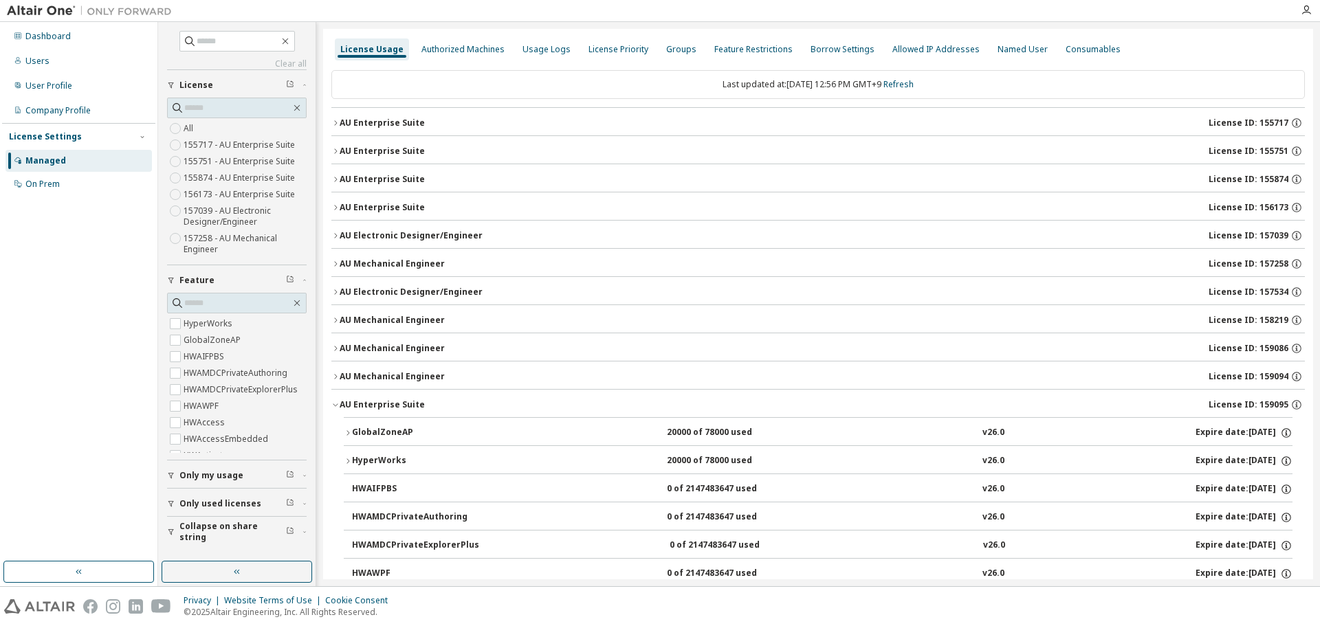
click at [335, 402] on icon "button" at bounding box center [335, 405] width 8 height 8
